Goal: Task Accomplishment & Management: Use online tool/utility

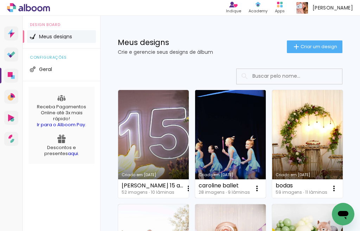
click at [222, 135] on link "Criado em [DATE]" at bounding box center [230, 144] width 71 height 108
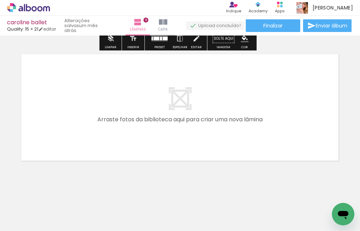
scroll to position [1195, 0]
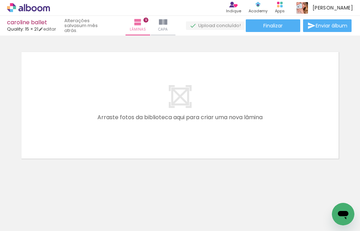
scroll to position [0, 803]
